Goal: Task Accomplishment & Management: Manage account settings

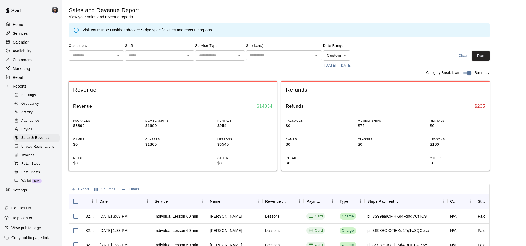
click at [28, 42] on p "Calendar" at bounding box center [21, 42] width 16 height 6
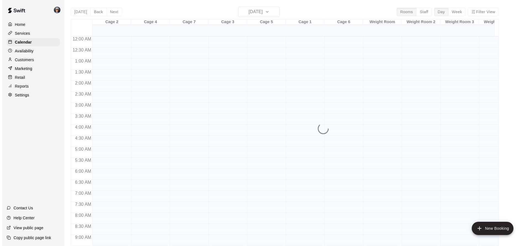
scroll to position [297, 0]
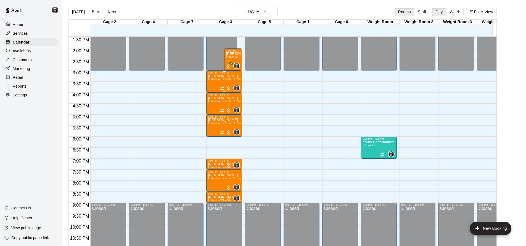
click at [232, 81] on span "Individual Lesson 60 min" at bounding box center [224, 79] width 33 height 3
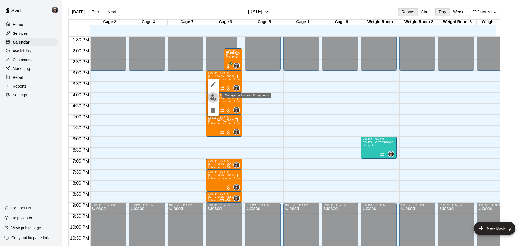
click at [213, 99] on img "edit" at bounding box center [213, 97] width 6 height 6
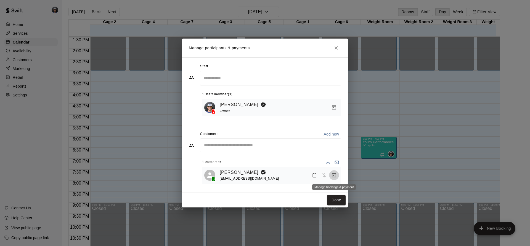
click at [335, 176] on icon "Manage bookings & payment" at bounding box center [334, 176] width 6 height 6
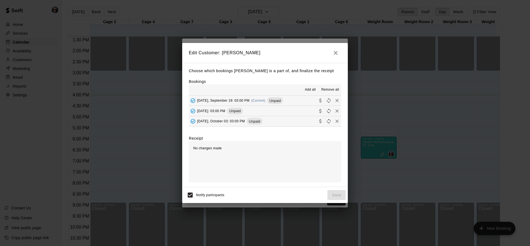
click at [282, 100] on button "[DATE], September 19: 03:00 PM (Current) Unpaid" at bounding box center [265, 101] width 152 height 10
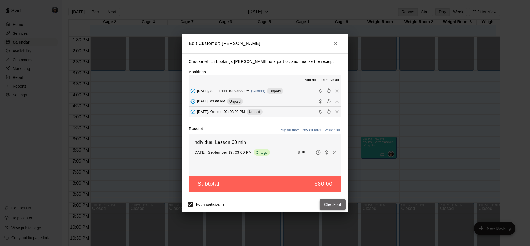
click at [336, 208] on button "Checkout" at bounding box center [332, 205] width 26 height 10
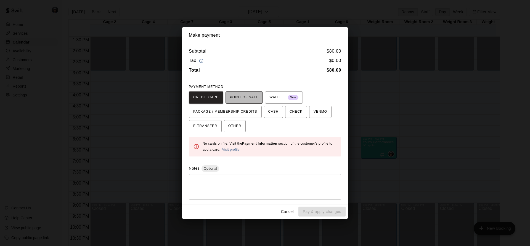
click at [245, 98] on span "POINT OF SALE" at bounding box center [244, 97] width 28 height 9
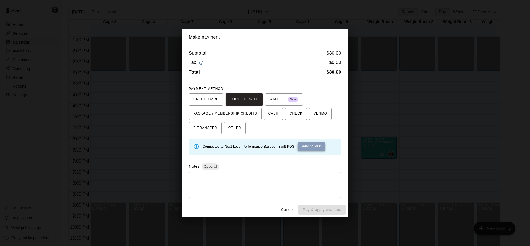
click at [316, 146] on button "Send to POS" at bounding box center [311, 147] width 28 height 8
